Goal: Transaction & Acquisition: Purchase product/service

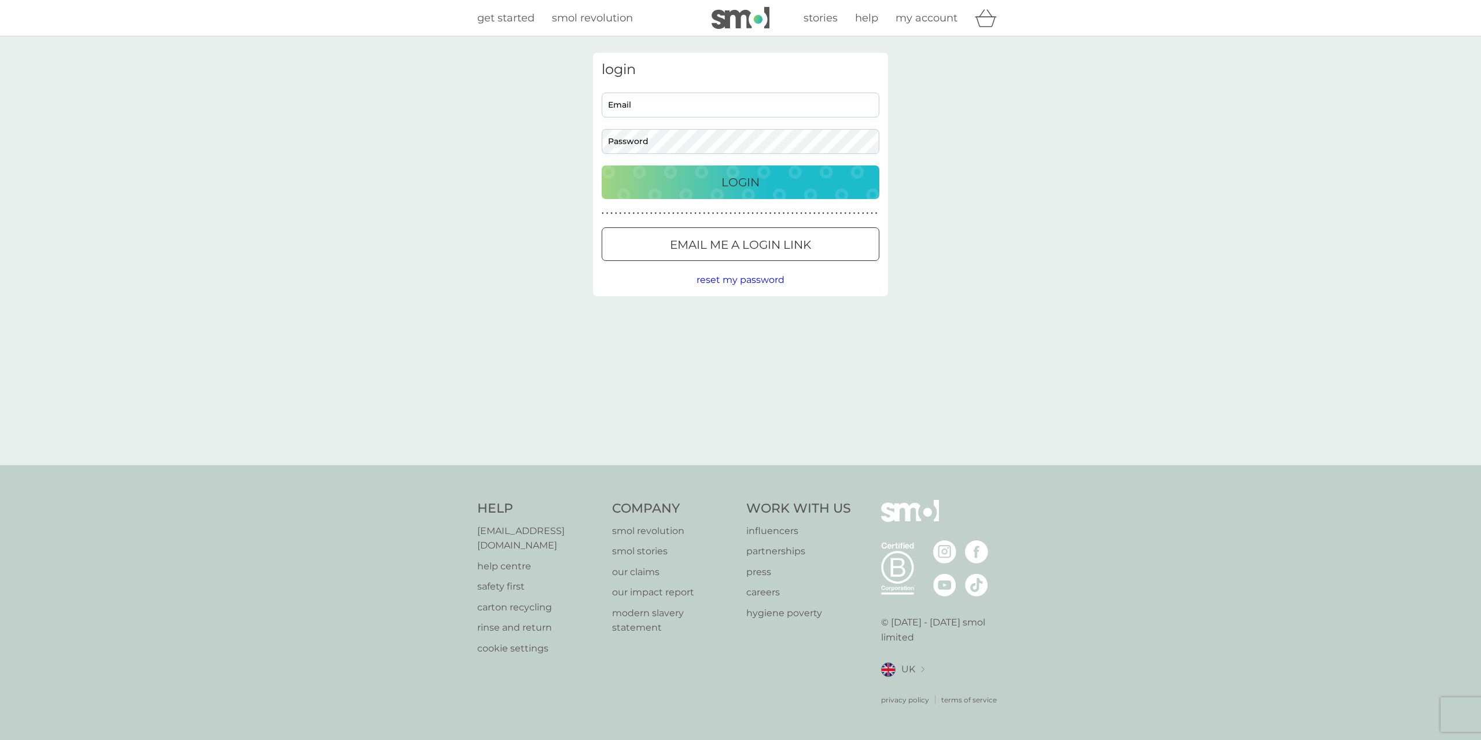
type input "bbkfz@hotmail.com"
click at [734, 187] on p "Login" at bounding box center [740, 182] width 38 height 19
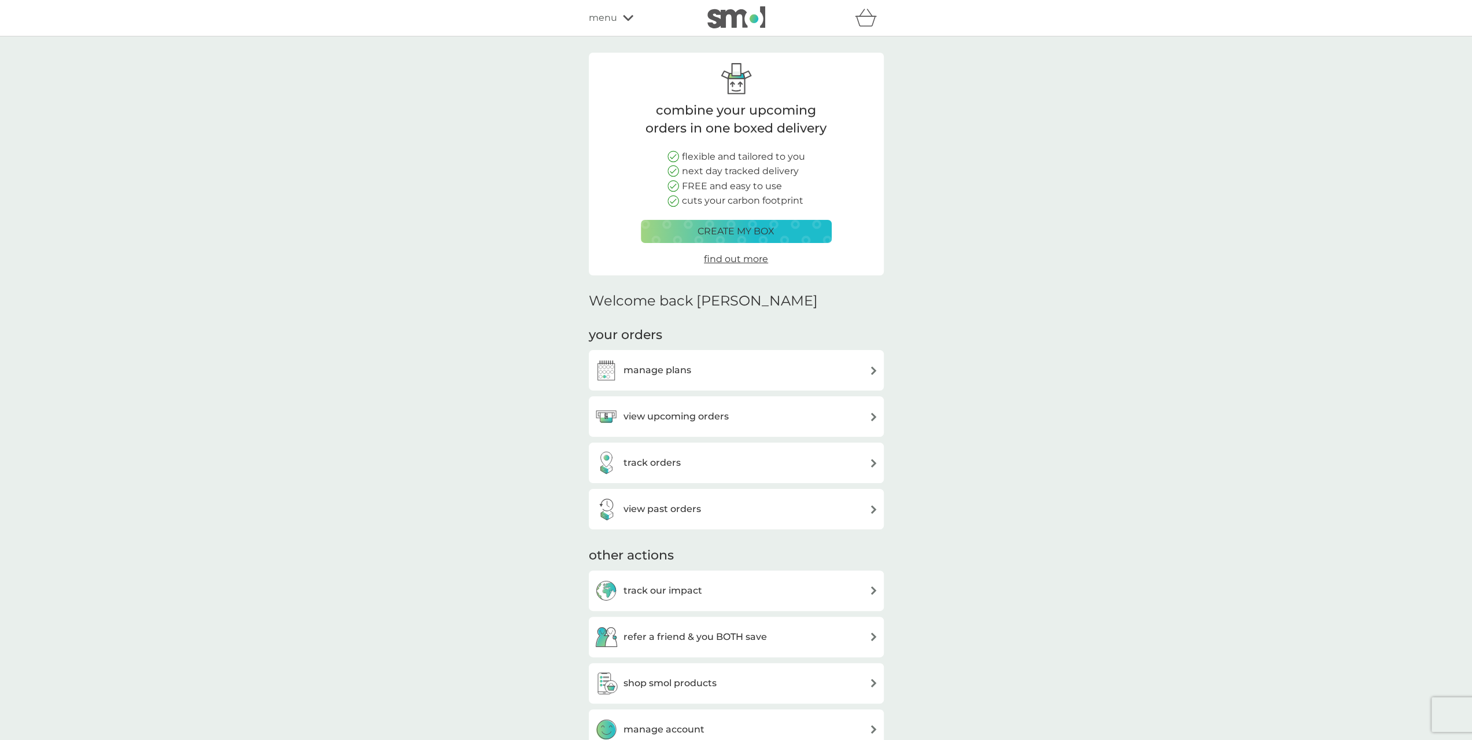
click at [694, 370] on div "manage plans" at bounding box center [736, 370] width 283 height 23
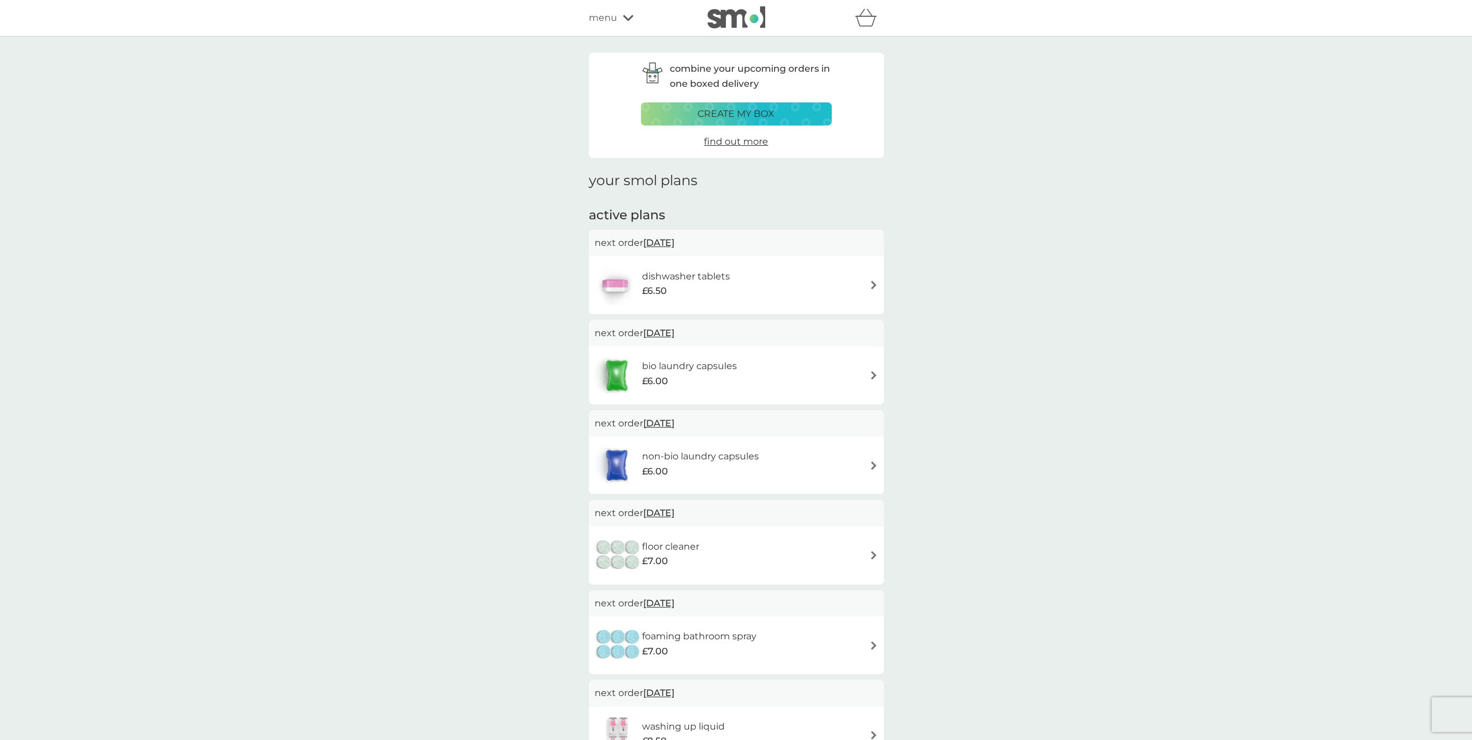
click at [659, 281] on h6 "dishwasher tablets" at bounding box center [685, 276] width 88 height 15
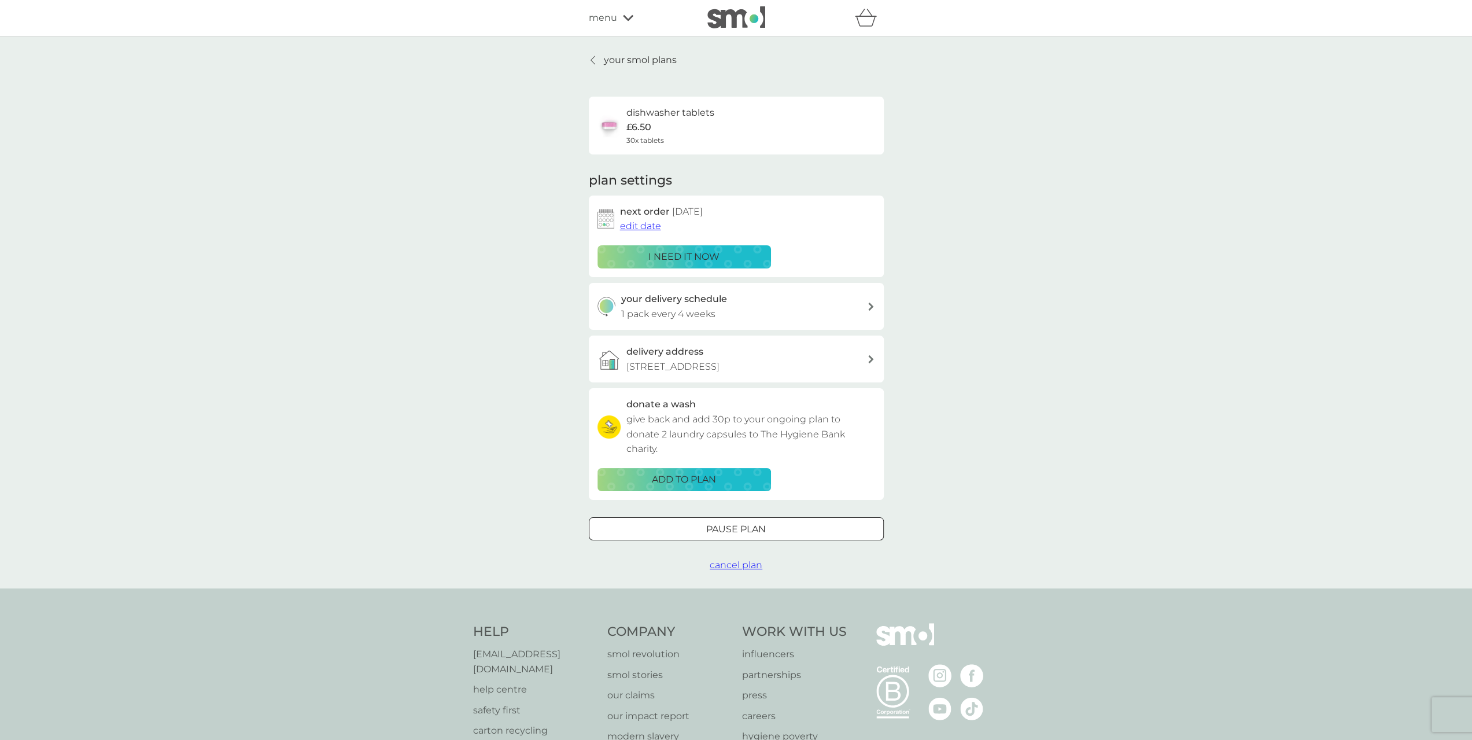
click at [640, 231] on span "edit date" at bounding box center [640, 225] width 41 height 11
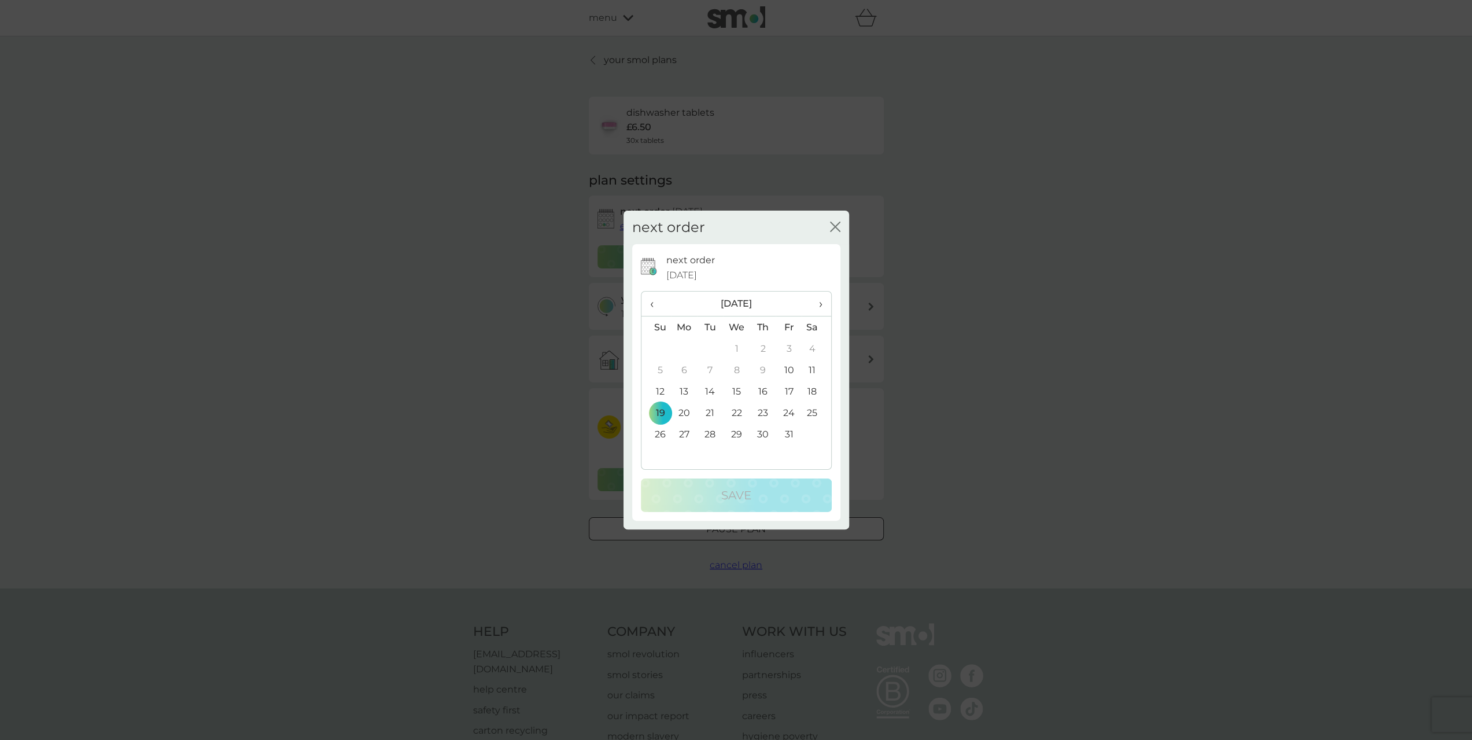
click at [834, 226] on icon "close" at bounding box center [833, 226] width 5 height 9
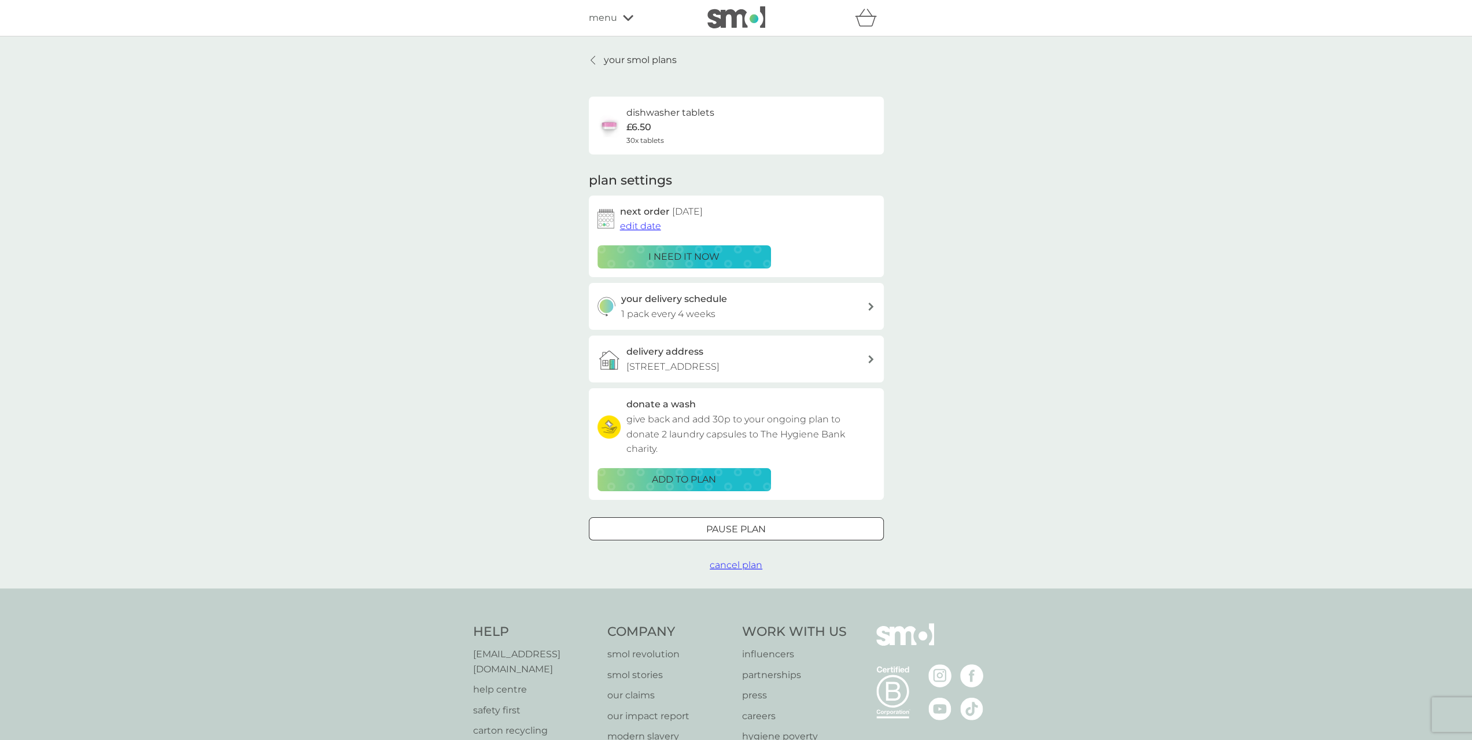
click at [627, 57] on p "your smol plans" at bounding box center [640, 60] width 73 height 15
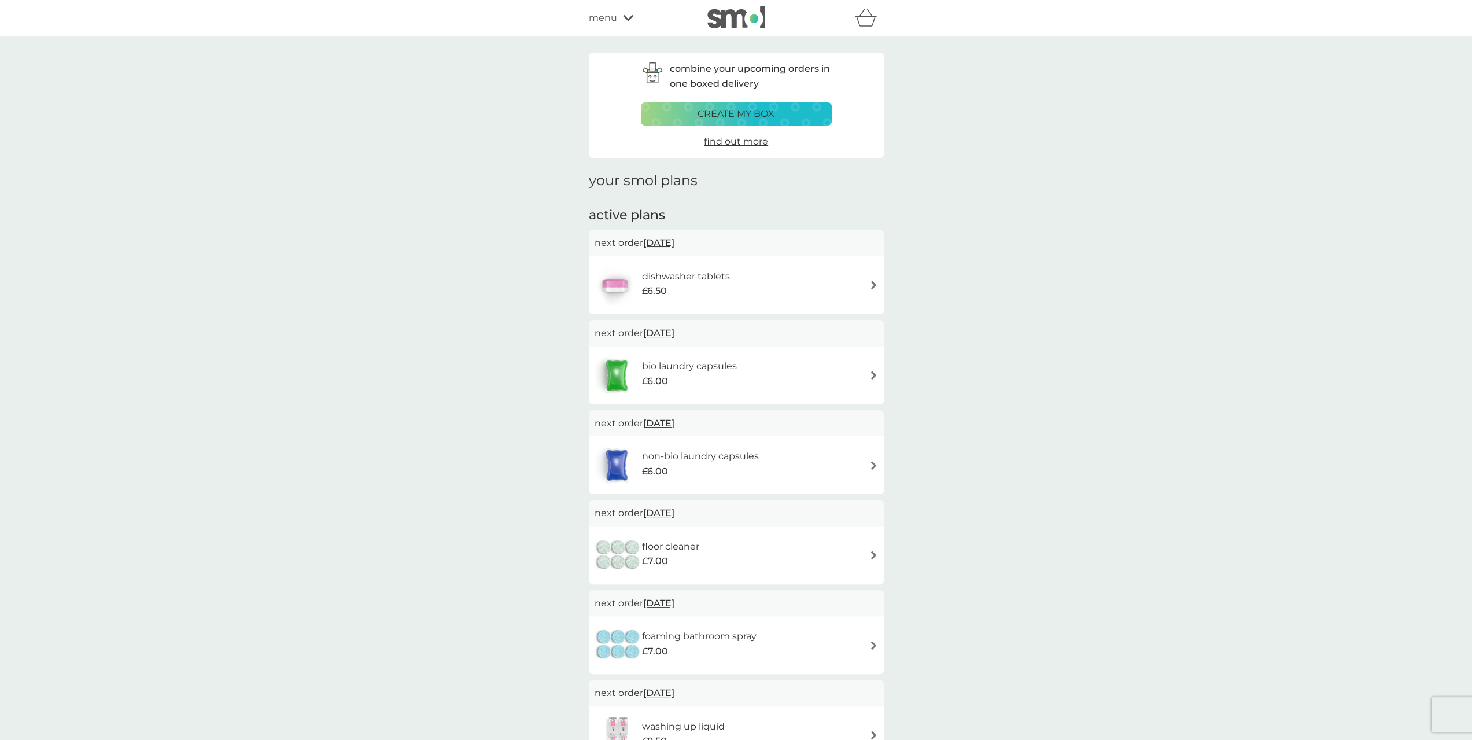
click at [626, 21] on icon at bounding box center [628, 17] width 10 height 7
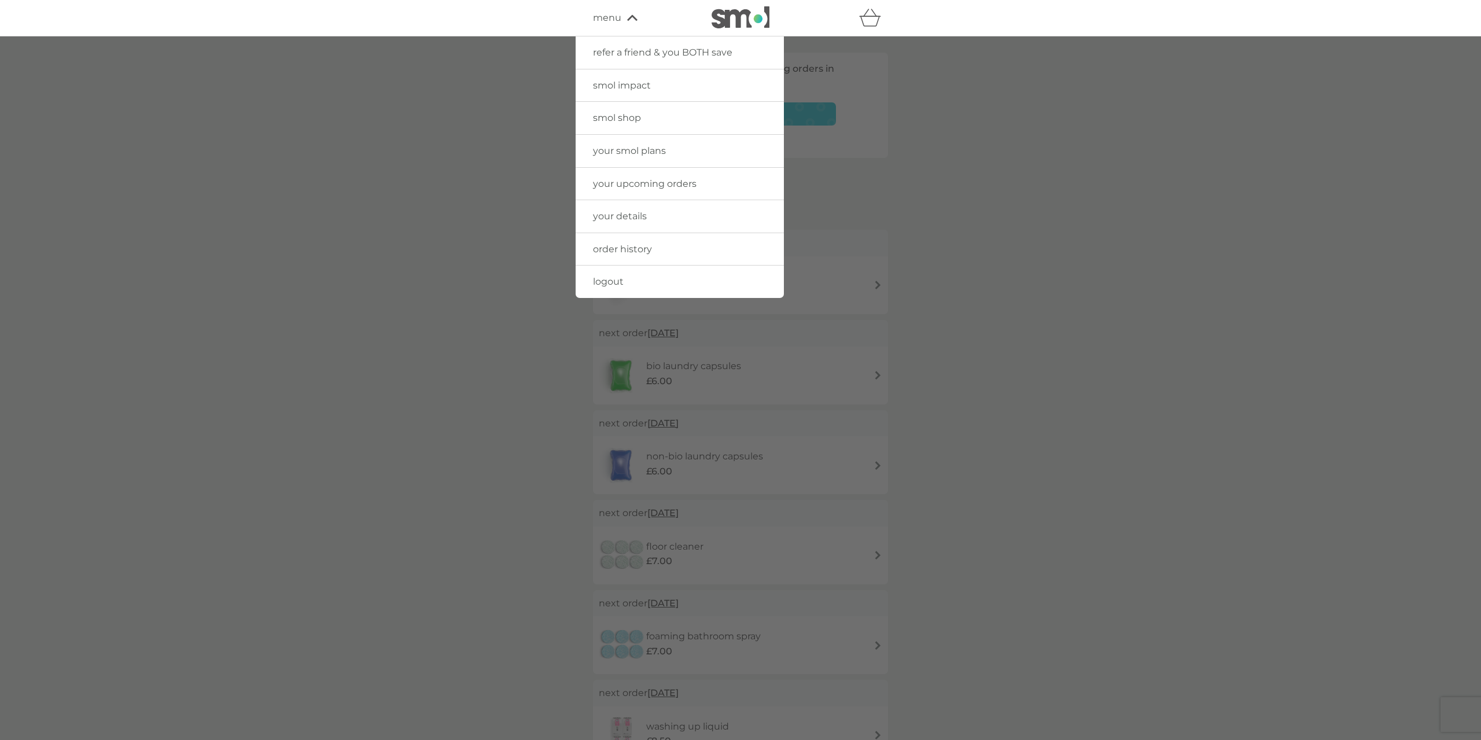
click at [612, 116] on span "smol shop" at bounding box center [617, 117] width 48 height 11
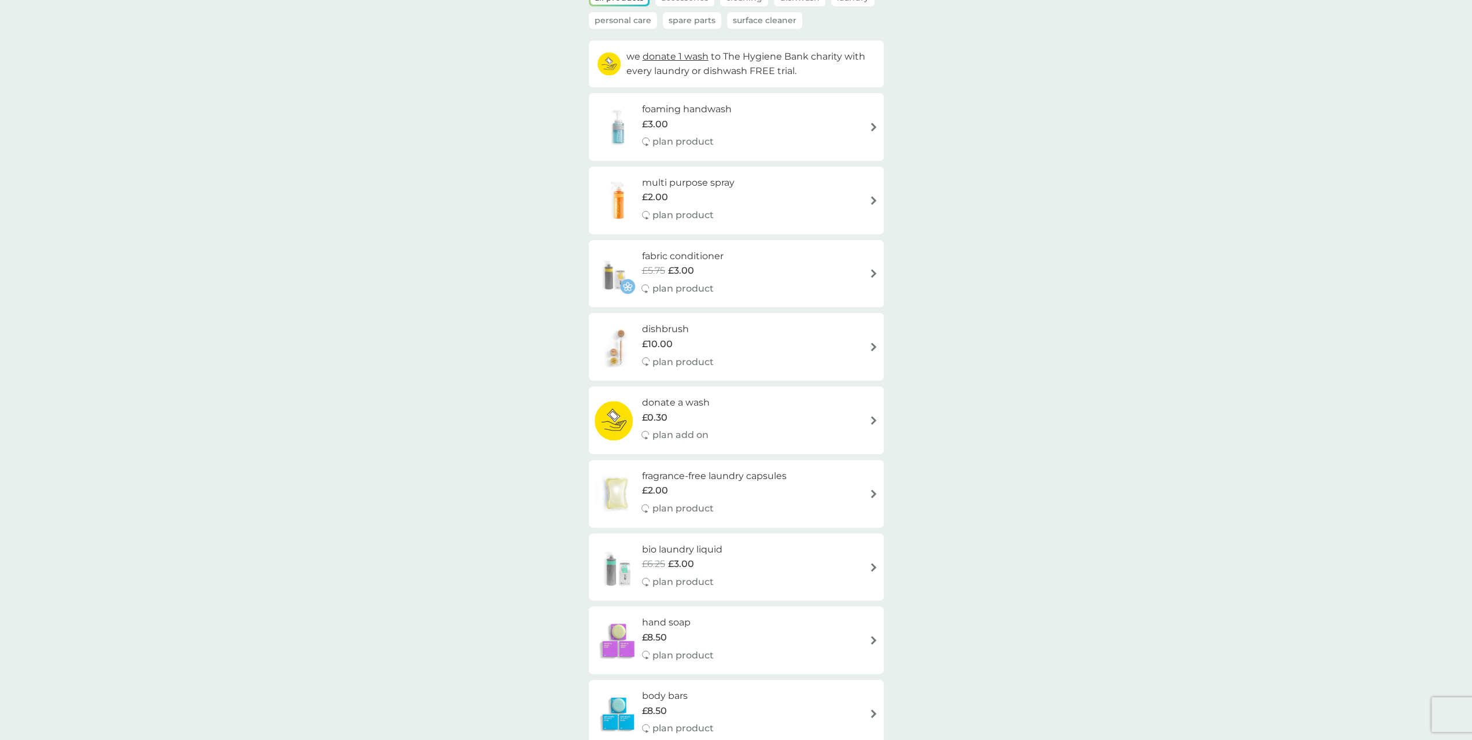
scroll to position [116, 0]
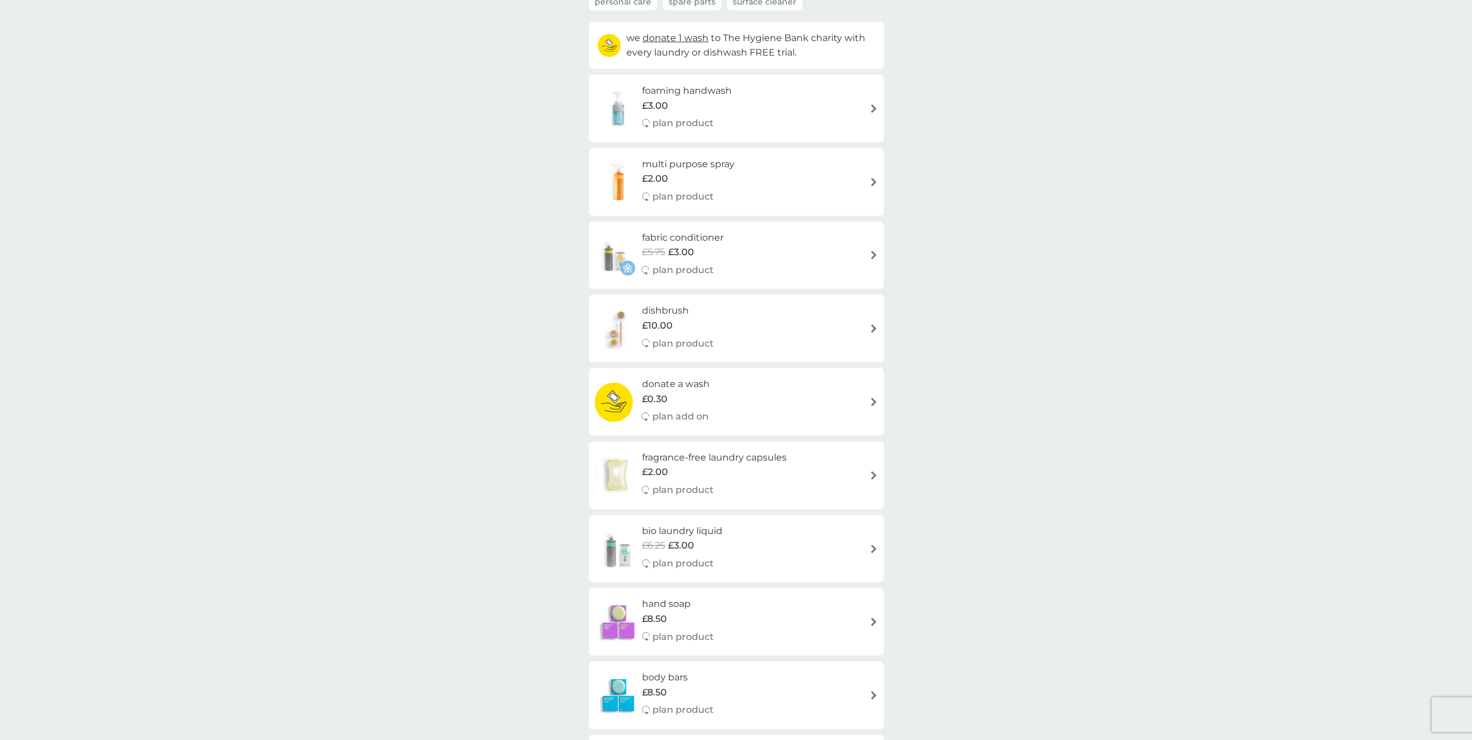
click at [663, 325] on span "£10.00" at bounding box center [657, 325] width 31 height 15
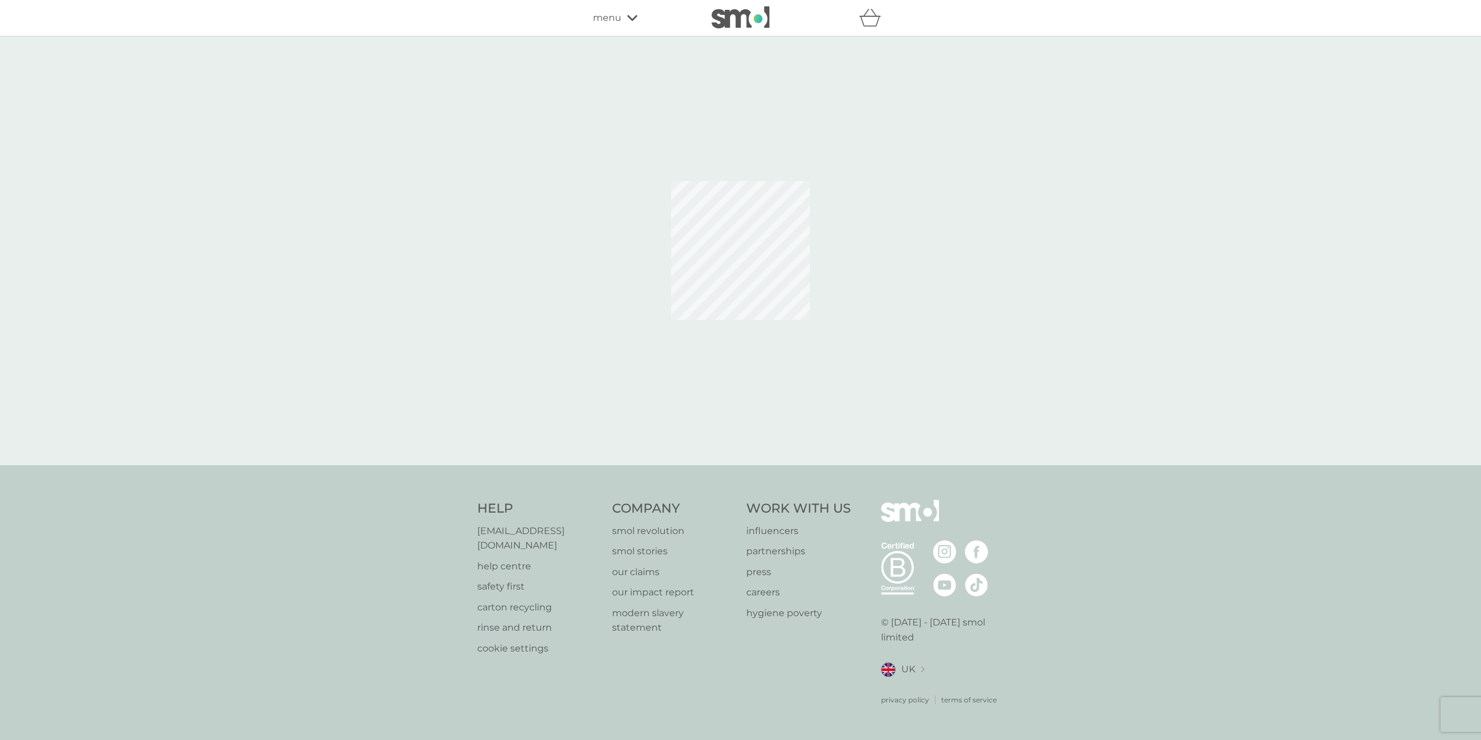
select select "245"
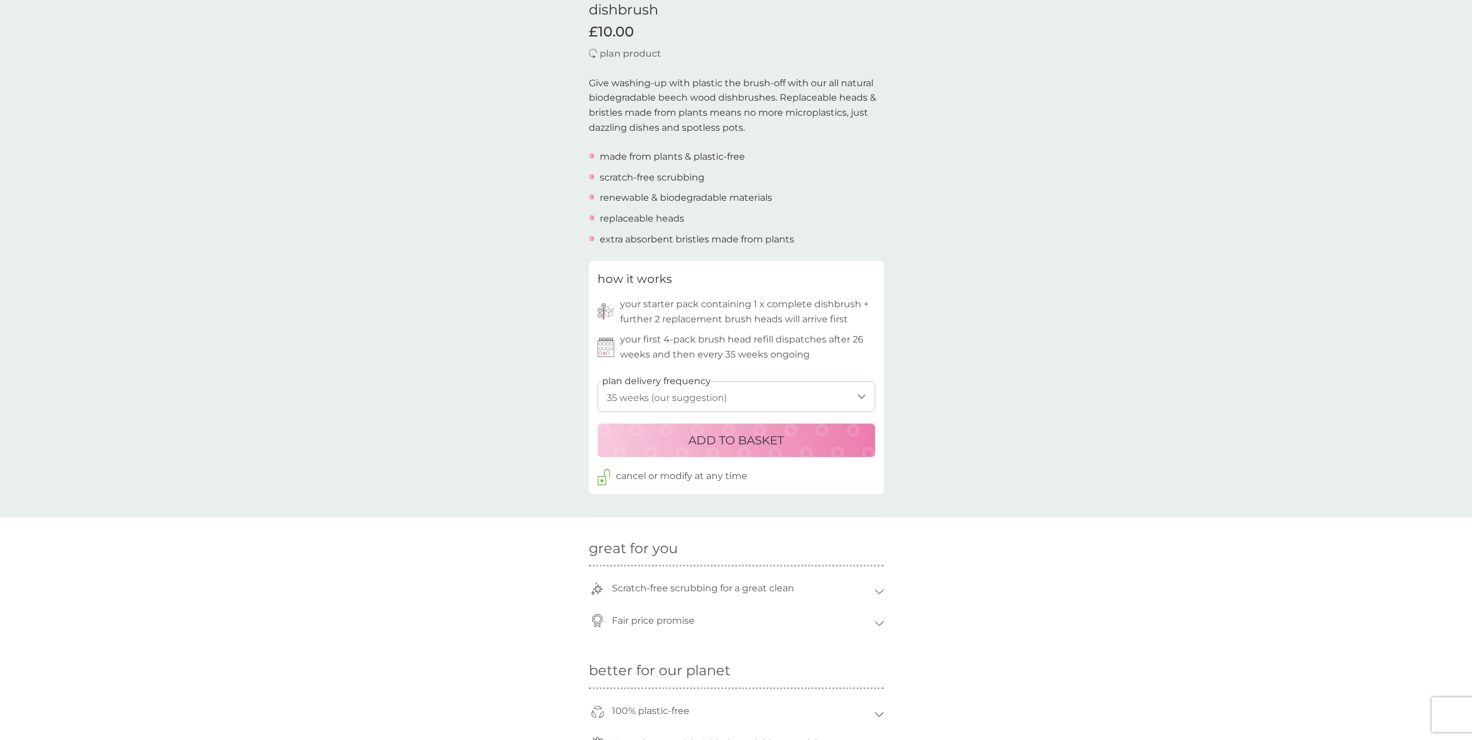
scroll to position [289, 0]
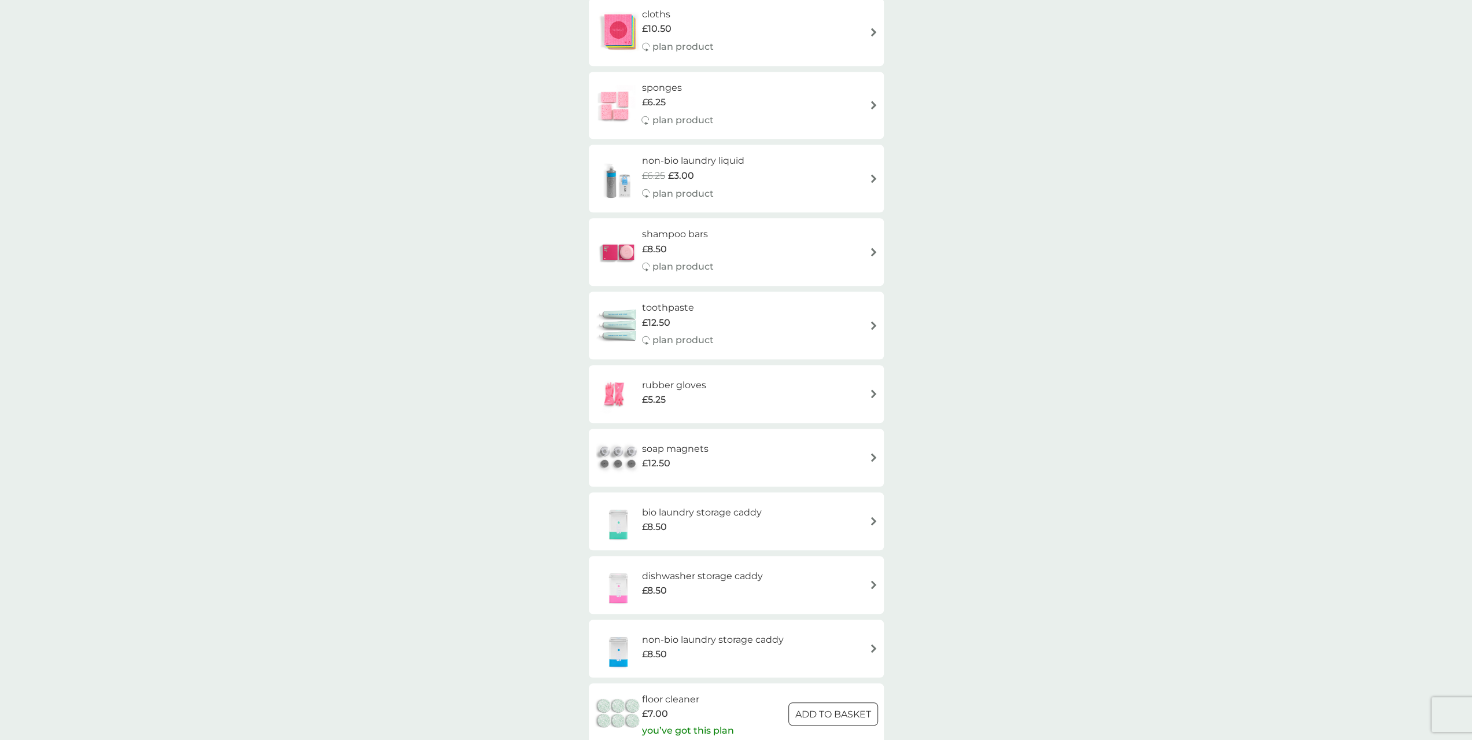
scroll to position [983, 0]
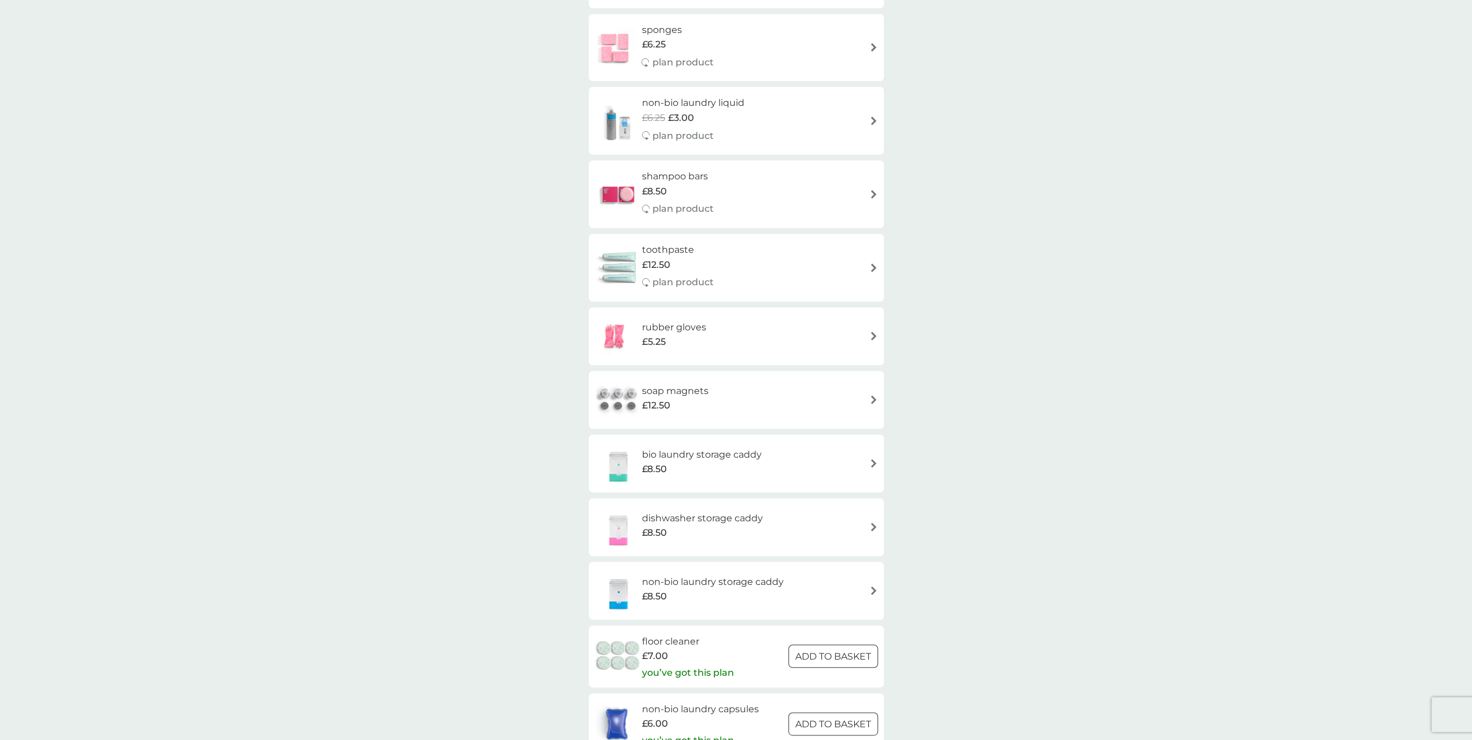
click at [683, 396] on h6 "soap magnets" at bounding box center [675, 390] width 67 height 15
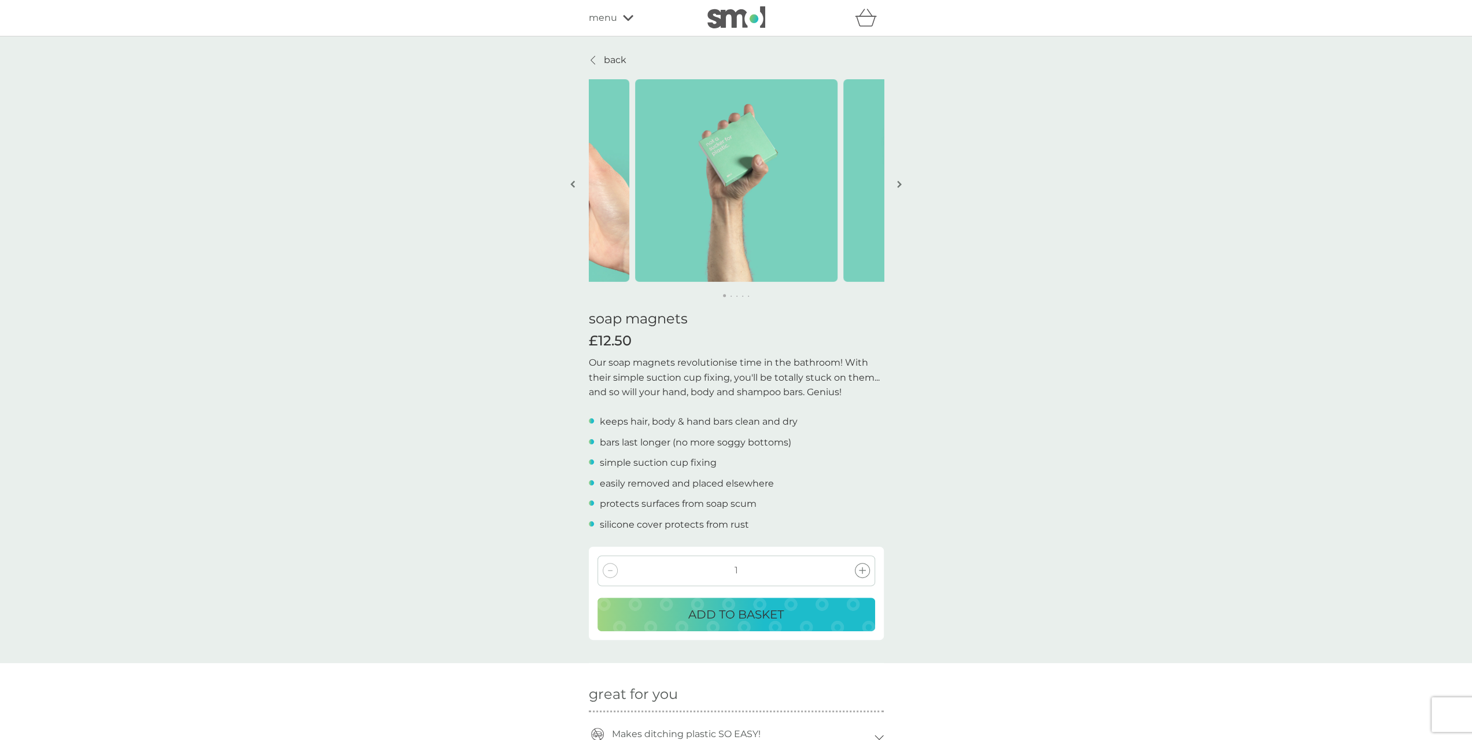
click at [901, 186] on img "button" at bounding box center [899, 184] width 5 height 9
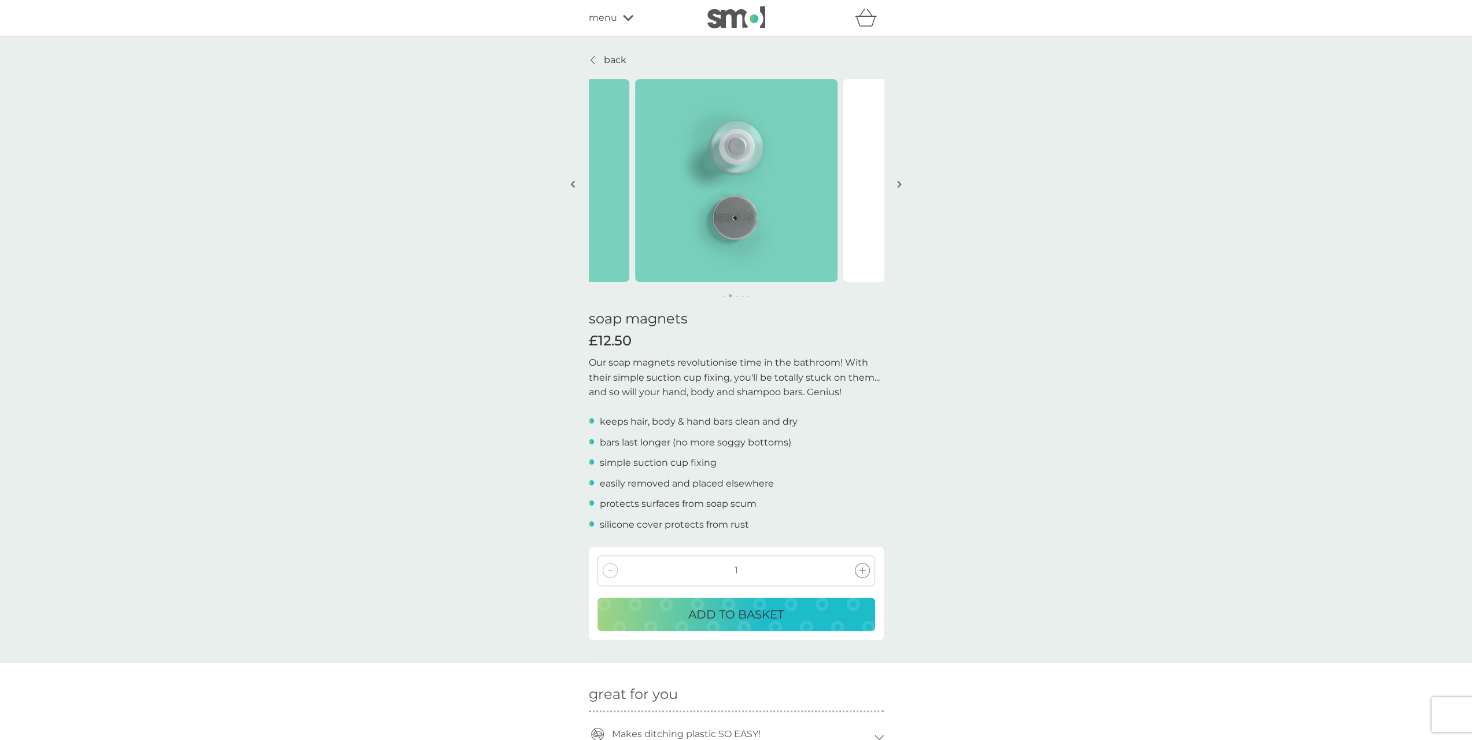
click at [901, 186] on img "button" at bounding box center [899, 184] width 5 height 9
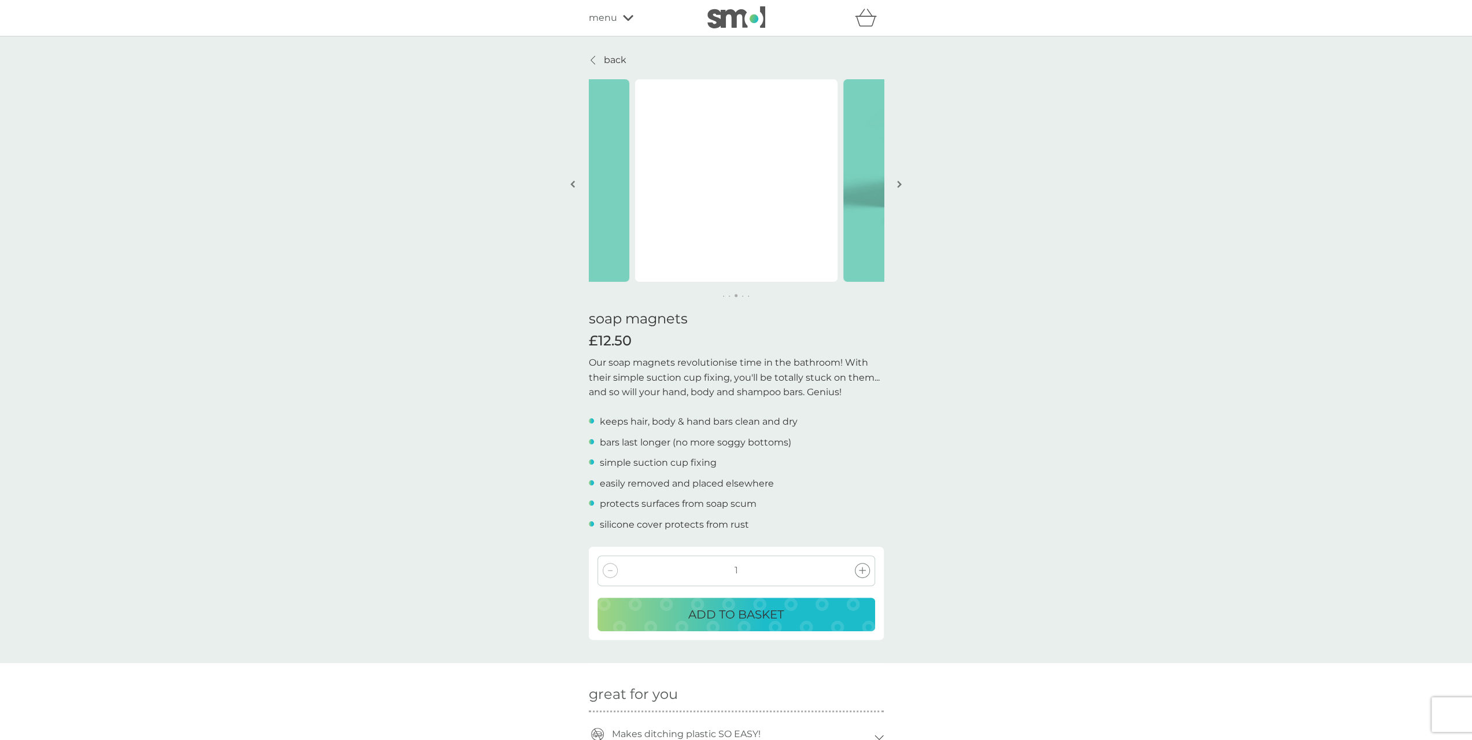
click at [901, 186] on img "button" at bounding box center [899, 184] width 5 height 9
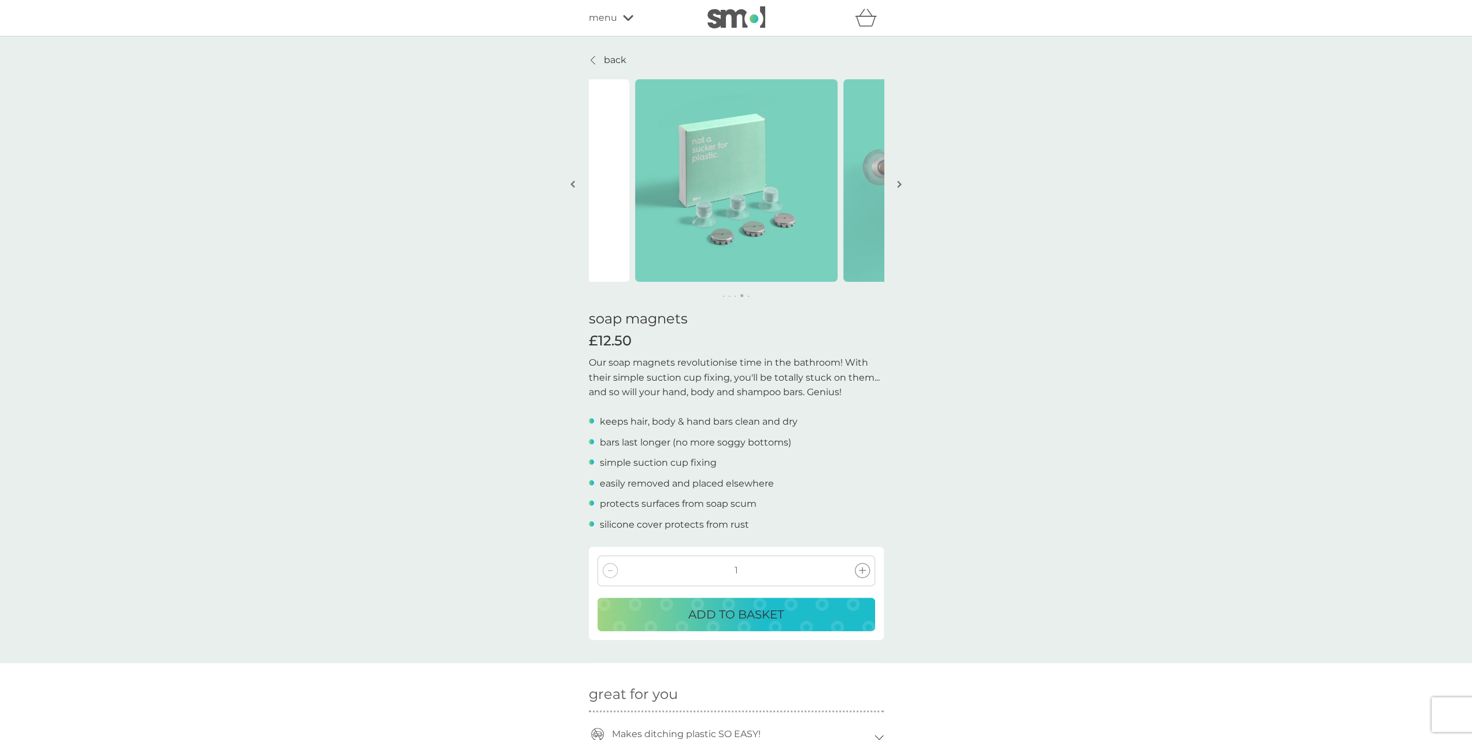
click at [901, 186] on img "button" at bounding box center [899, 184] width 5 height 9
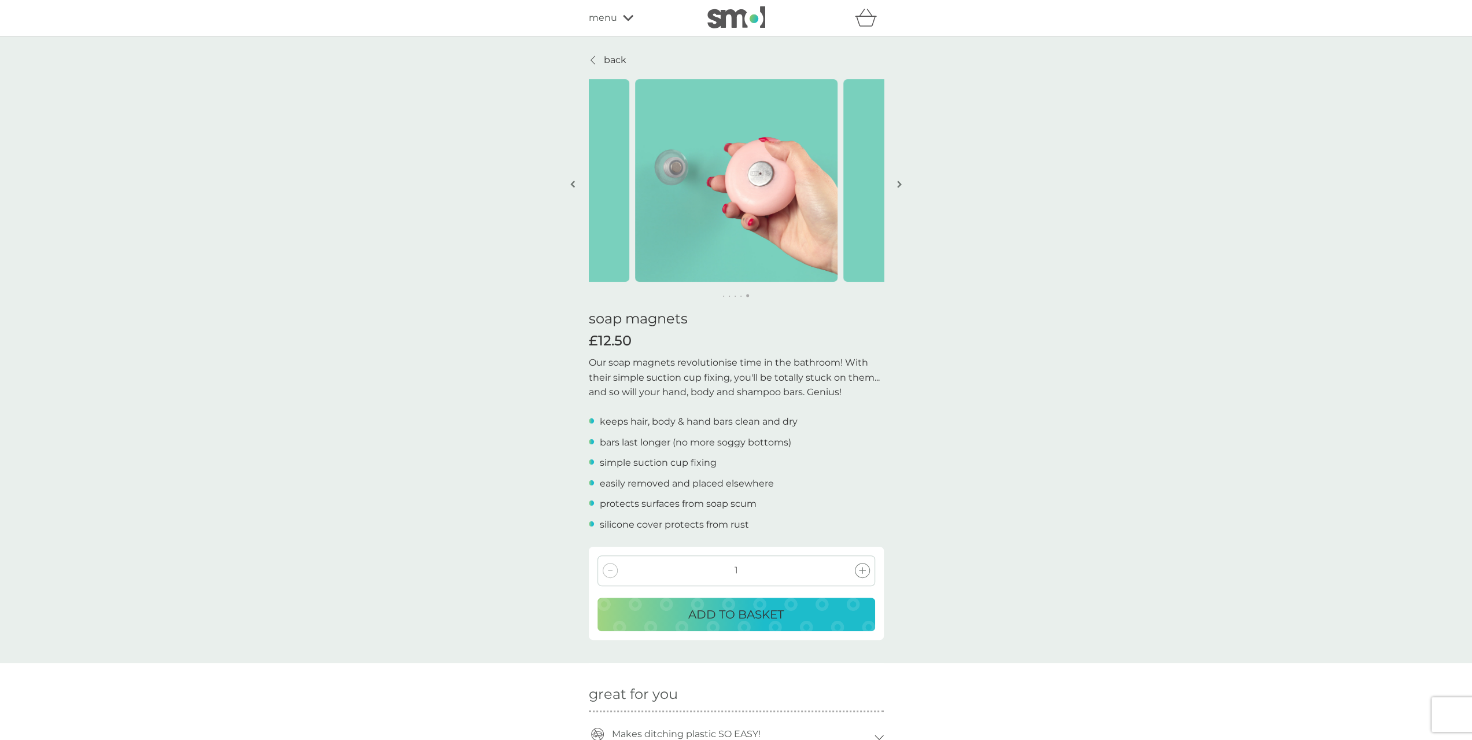
click at [901, 186] on img "button" at bounding box center [899, 184] width 5 height 9
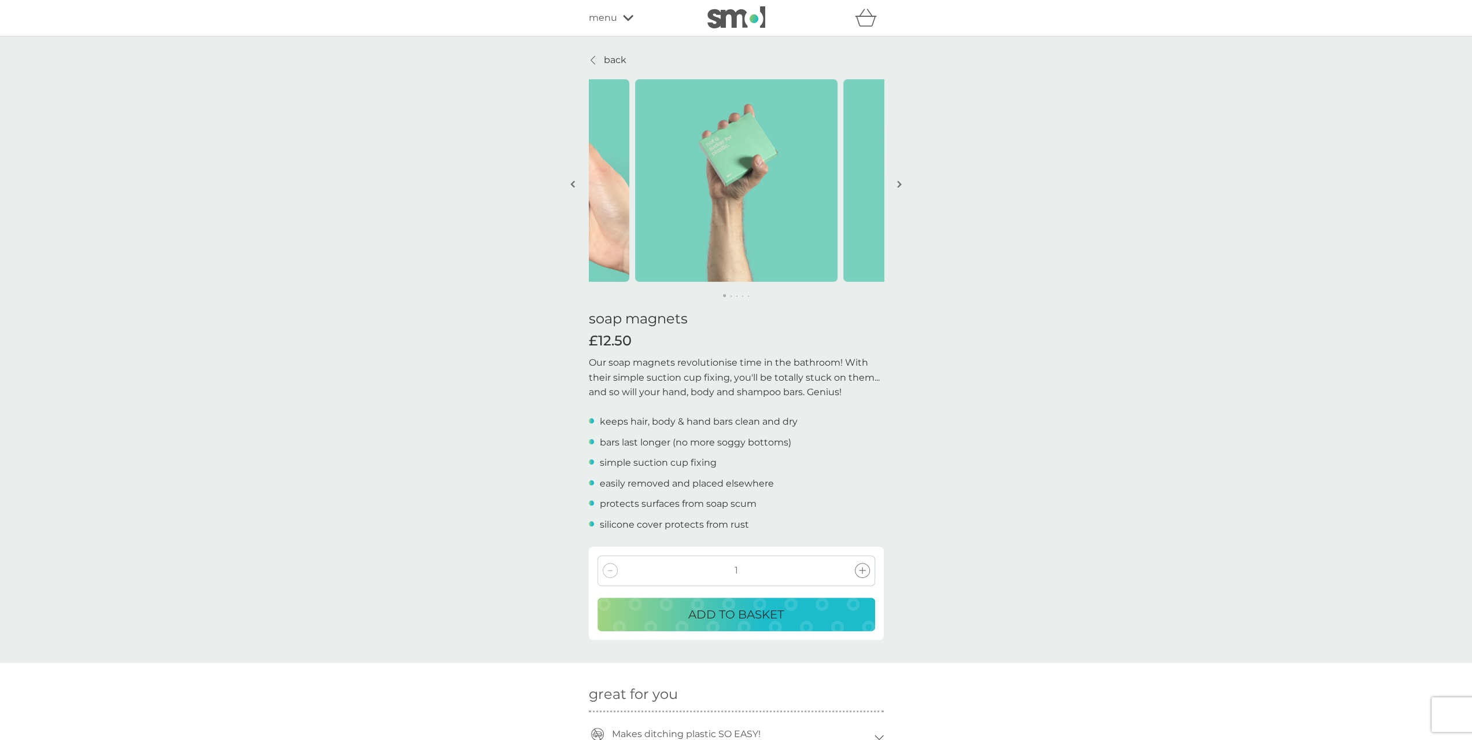
click at [726, 621] on p "ADD TO BASKET" at bounding box center [735, 614] width 95 height 19
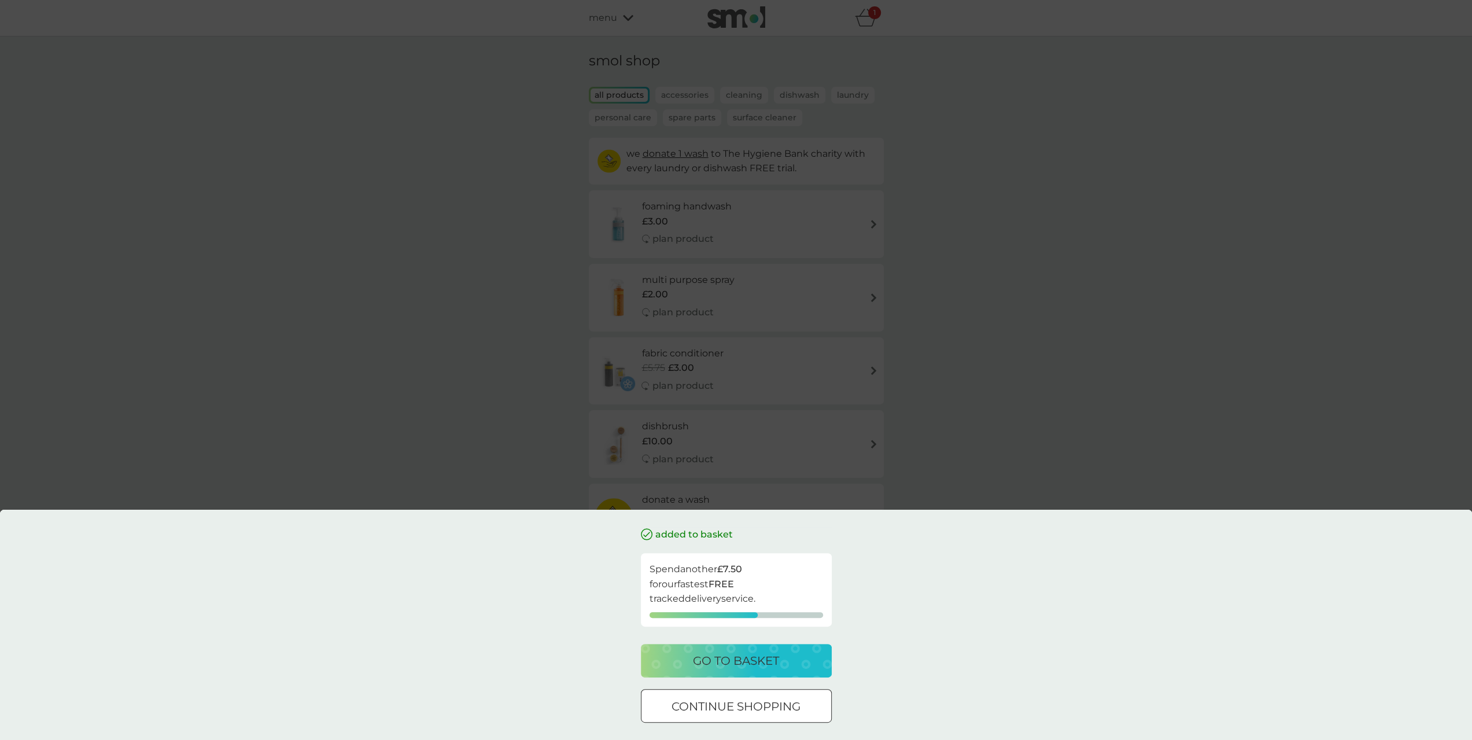
click at [747, 704] on div at bounding box center [736, 706] width 42 height 12
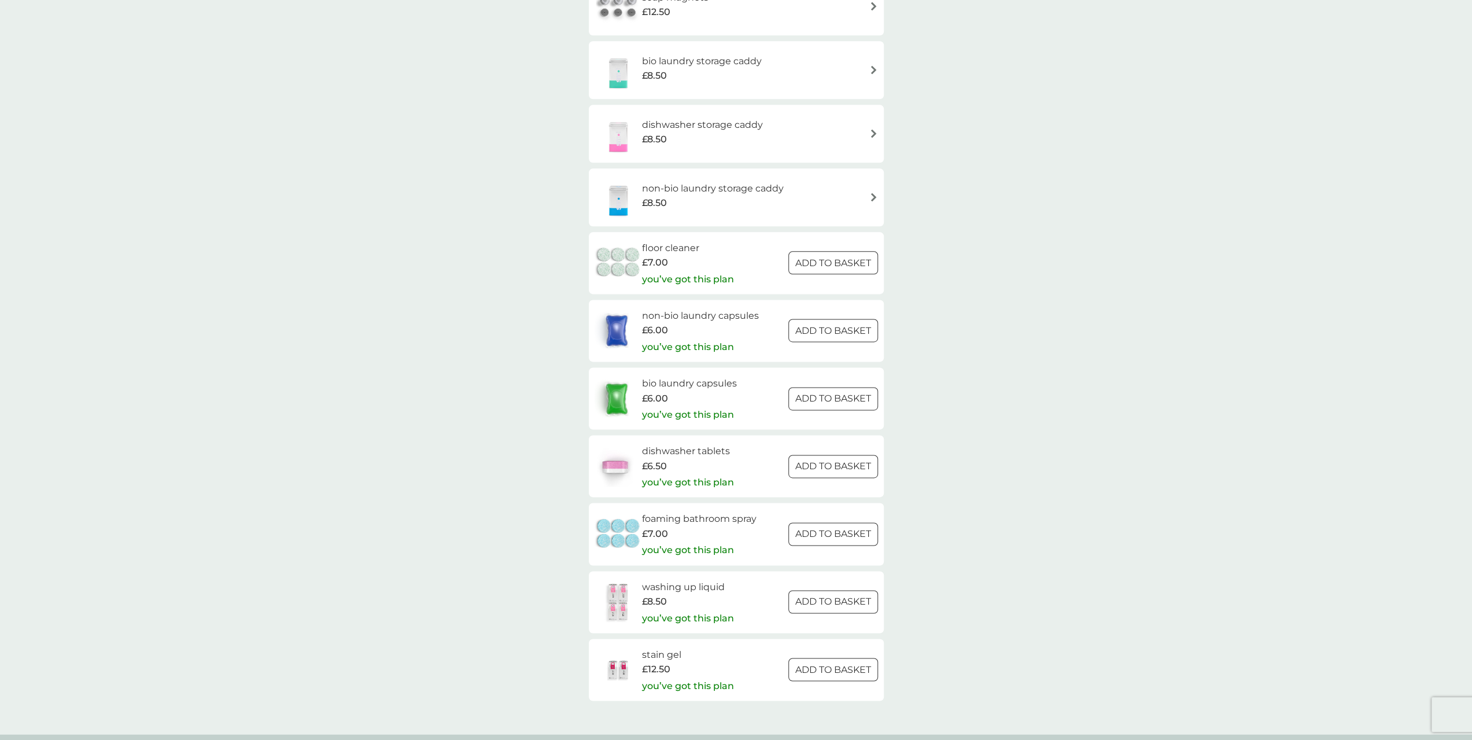
scroll to position [1388, 0]
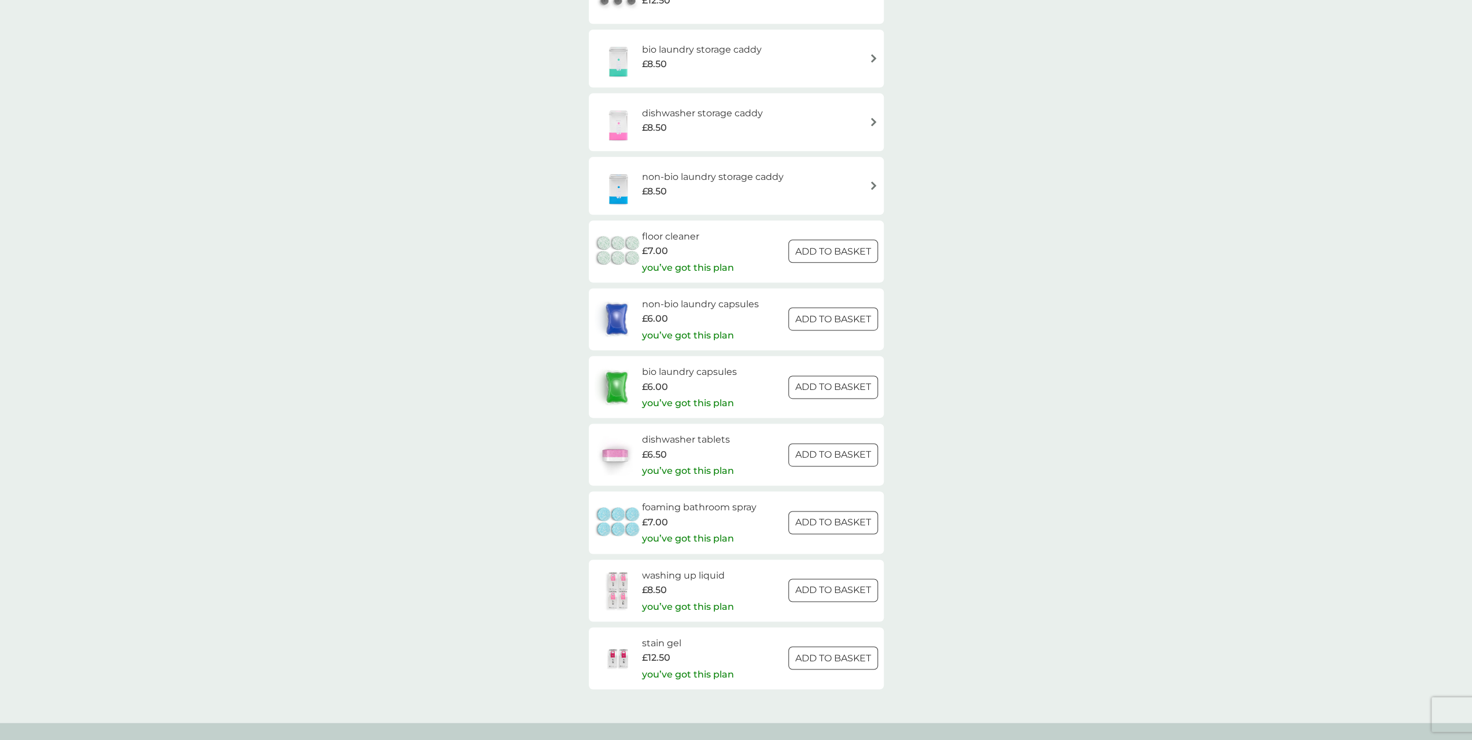
click at [811, 455] on p "ADD TO BASKET" at bounding box center [833, 454] width 76 height 15
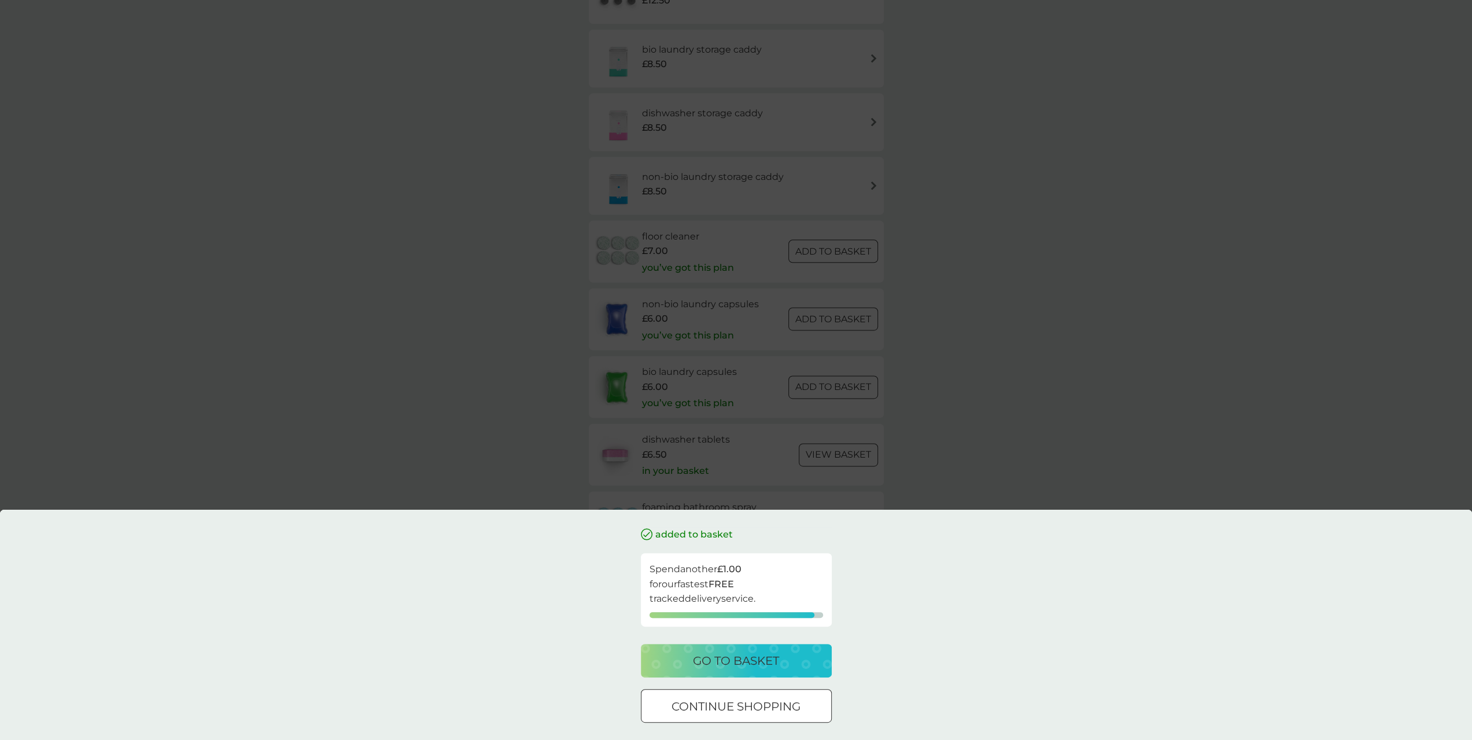
click at [772, 666] on p "go to basket" at bounding box center [736, 660] width 86 height 19
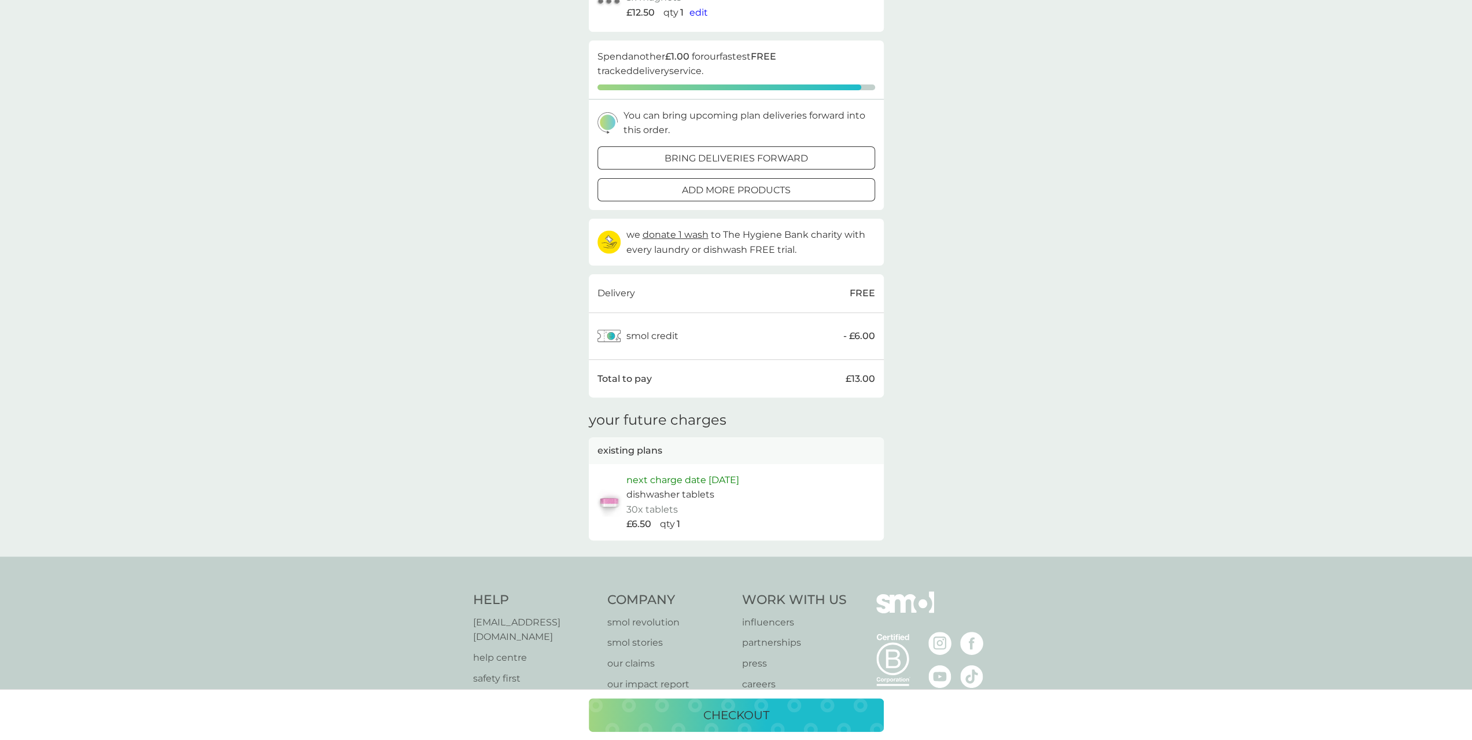
scroll to position [311, 0]
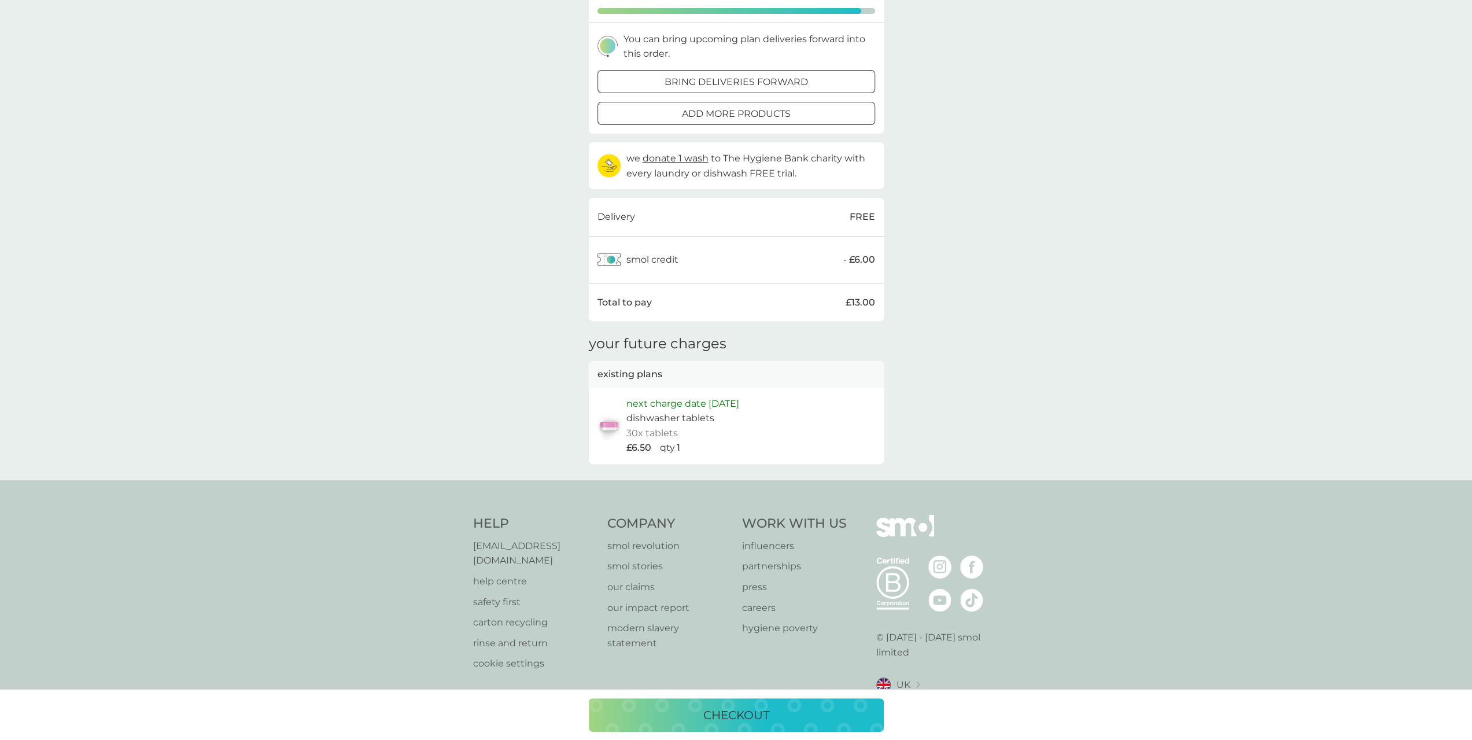
click at [685, 407] on p "next charge date [DATE]" at bounding box center [682, 403] width 113 height 15
click at [750, 715] on p "checkout" at bounding box center [736, 715] width 66 height 19
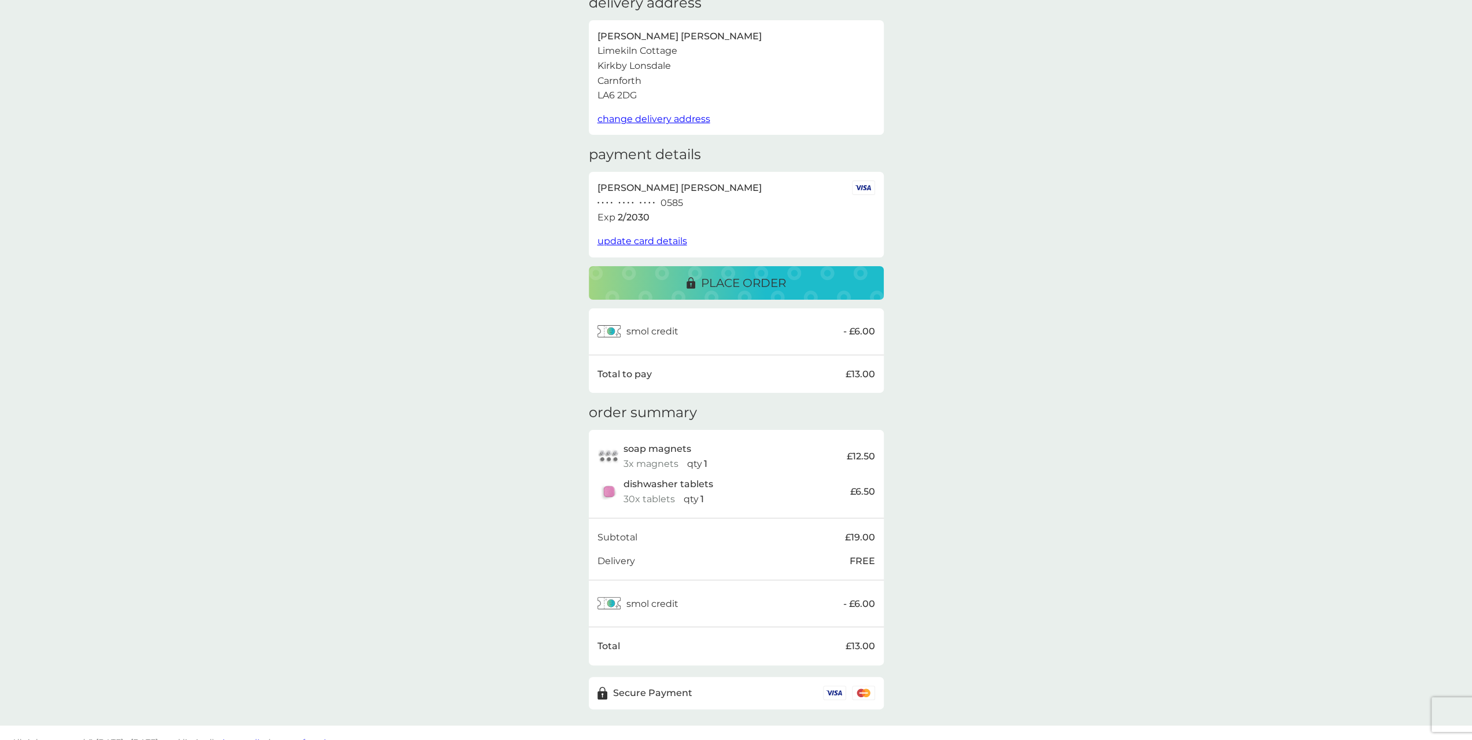
scroll to position [76, 0]
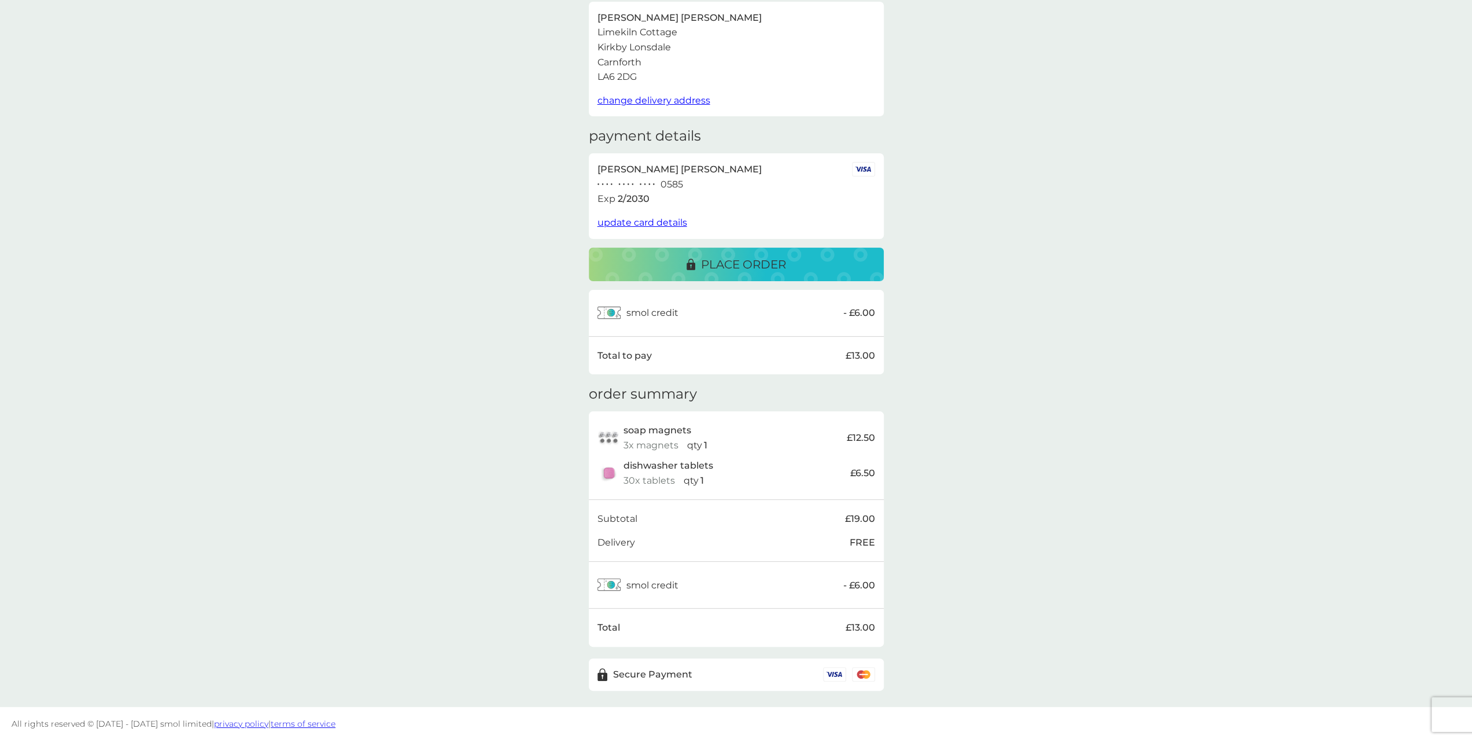
click at [743, 271] on p "place order" at bounding box center [743, 264] width 85 height 19
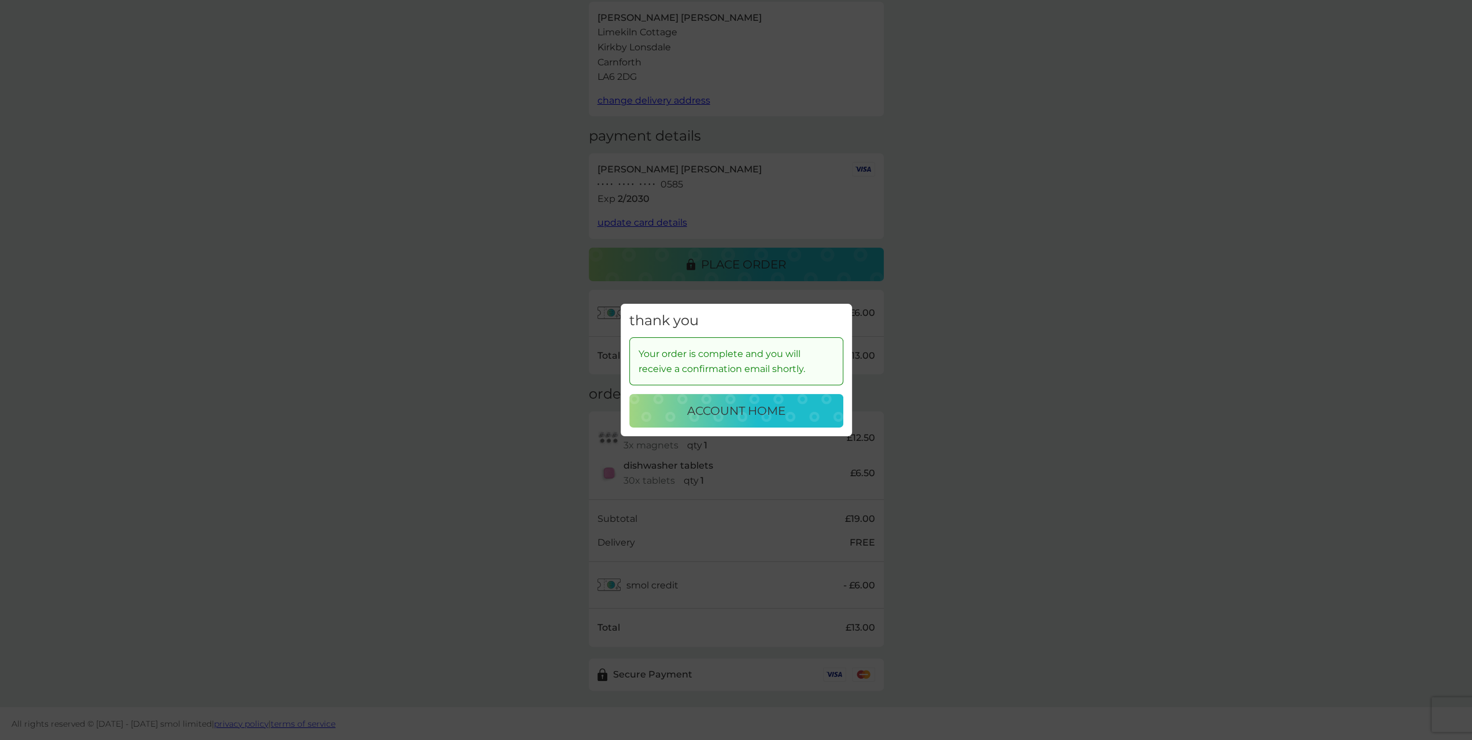
click at [783, 403] on p "account home" at bounding box center [736, 410] width 98 height 19
